Goal: Obtain resource: Download file/media

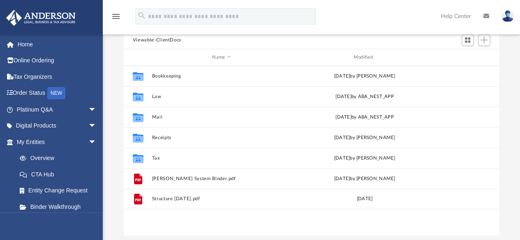
scroll to position [90, 0]
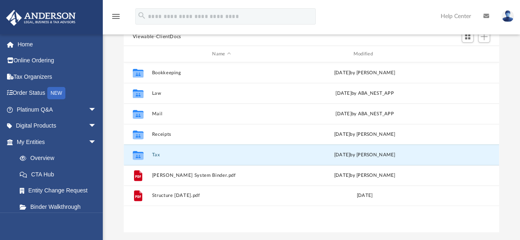
click at [165, 155] on button "Tax" at bounding box center [221, 154] width 139 height 5
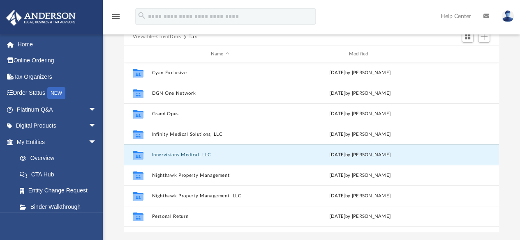
click at [157, 154] on button "Innervisions Medical, LLC" at bounding box center [220, 154] width 136 height 5
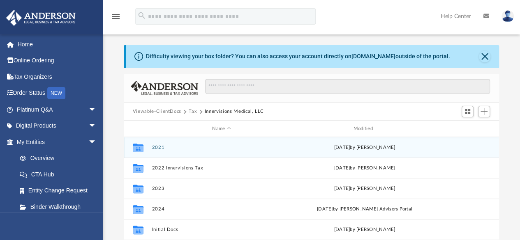
scroll to position [0, 0]
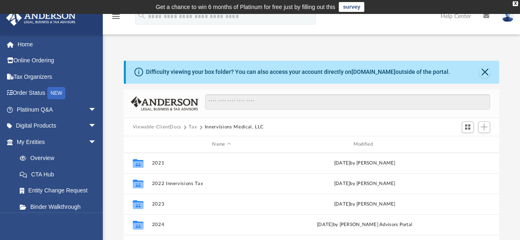
click at [192, 126] on button "Tax" at bounding box center [193, 127] width 8 height 7
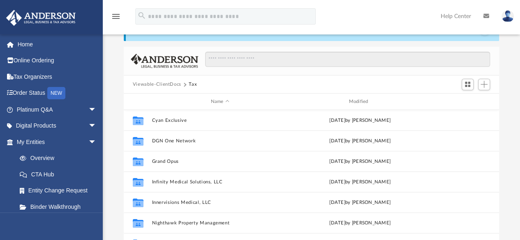
scroll to position [43, 0]
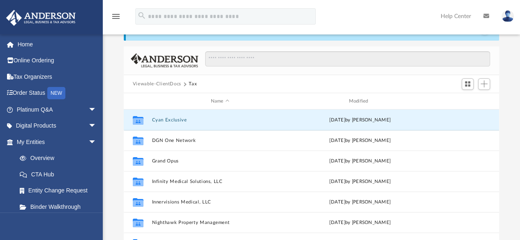
click at [165, 119] on button "Cyan Exclusive" at bounding box center [220, 119] width 136 height 5
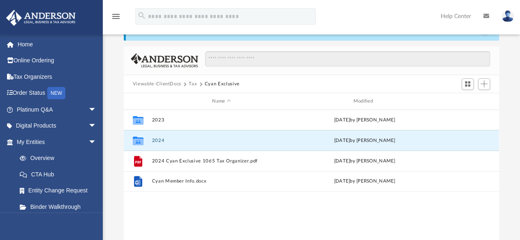
click at [157, 141] on button "2024" at bounding box center [221, 140] width 139 height 5
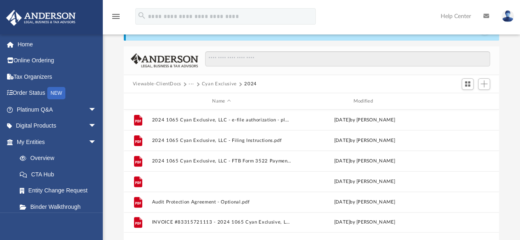
click at [242, 180] on button "2024 1065 Cyan Exclusive, LLC - Review Copy.pdf" at bounding box center [221, 181] width 139 height 5
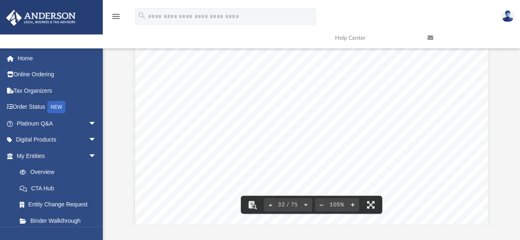
scroll to position [14274, 0]
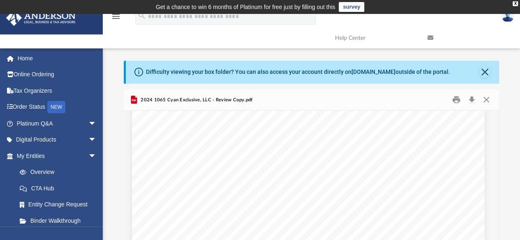
scroll to position [2132, 3]
